Goal: Task Accomplishment & Management: Use online tool/utility

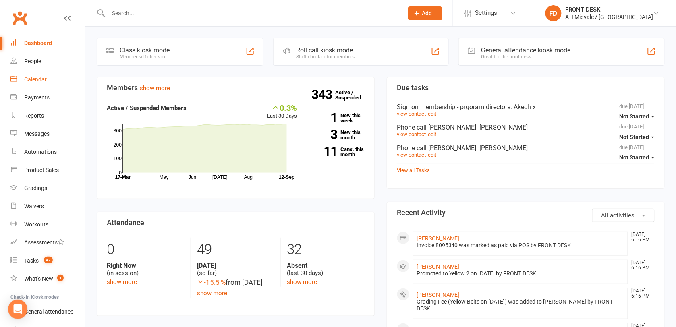
click at [43, 85] on link "Calendar" at bounding box center [47, 80] width 75 height 18
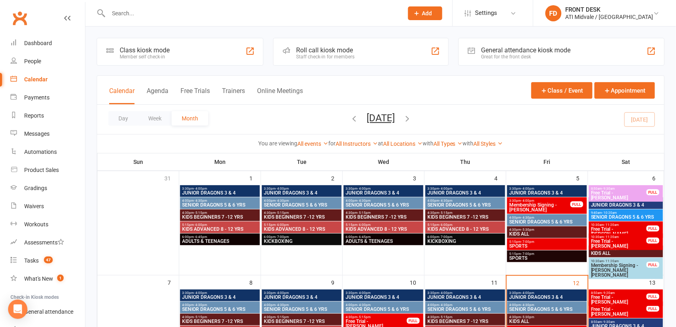
click at [484, 46] on div "General attendance kiosk mode" at bounding box center [525, 50] width 89 height 8
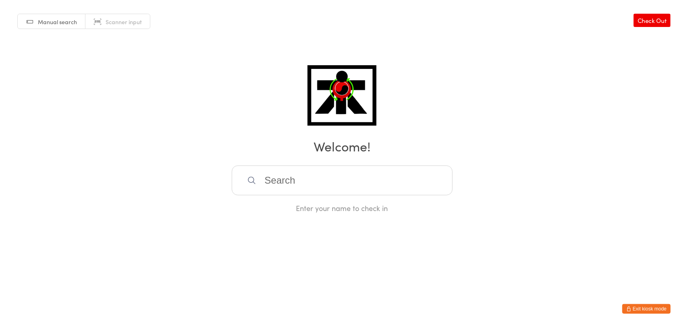
click at [144, 23] on link "Scanner input" at bounding box center [117, 21] width 64 height 15
